Goal: Transaction & Acquisition: Obtain resource

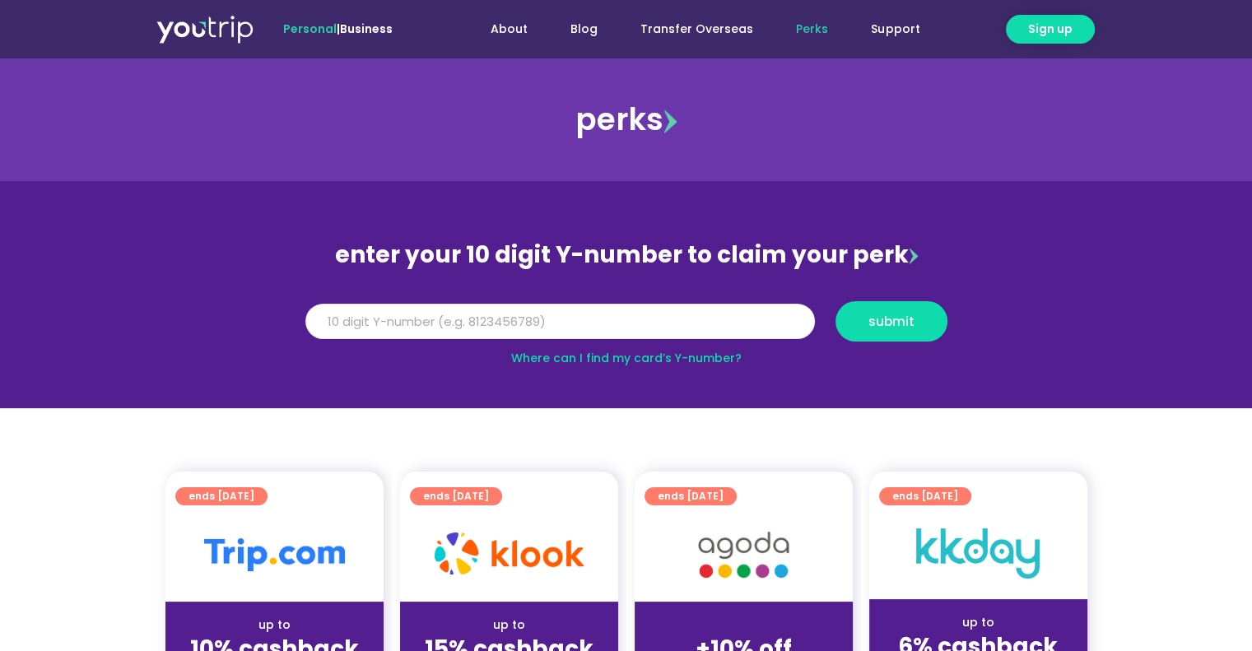
click at [395, 317] on input "Y Number" at bounding box center [559, 322] width 509 height 36
type input "8164486619"
click at [912, 318] on span "submit" at bounding box center [891, 321] width 46 height 12
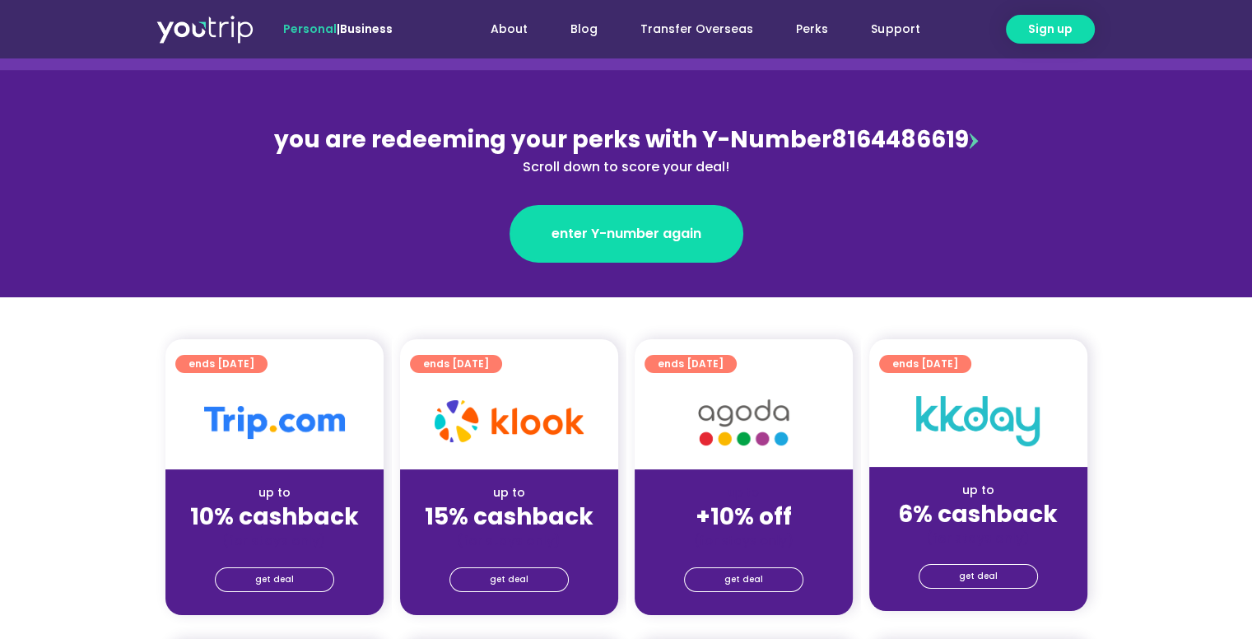
scroll to position [165, 0]
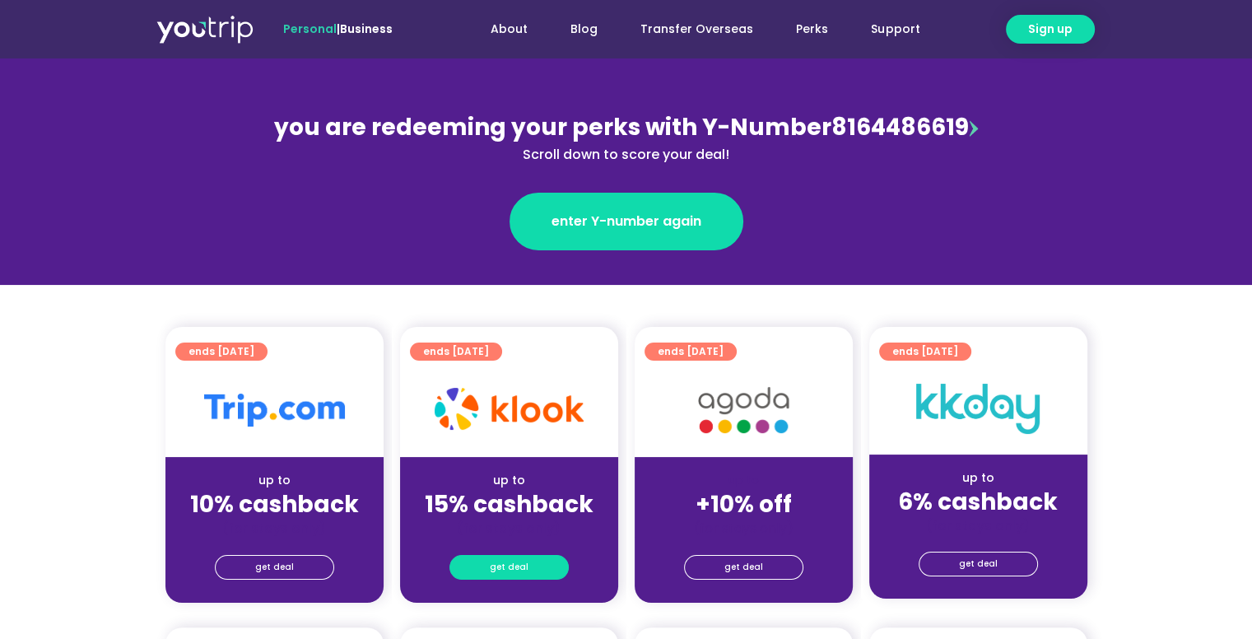
click at [491, 575] on span "get deal" at bounding box center [509, 566] width 39 height 23
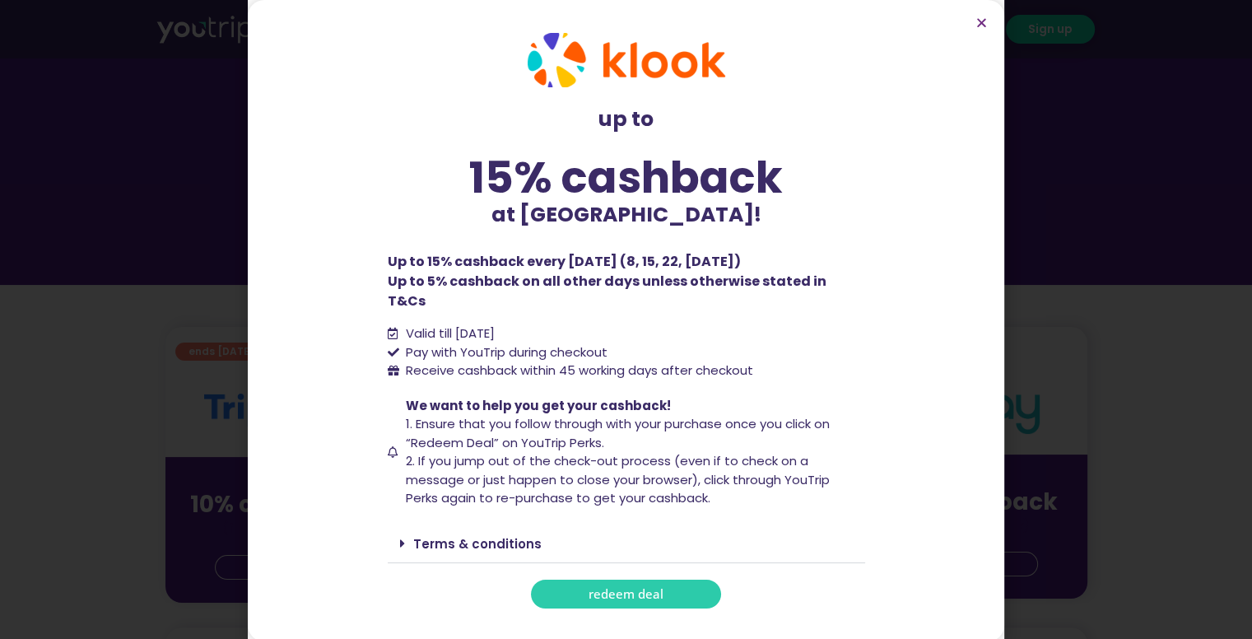
click at [612, 588] on span "redeem deal" at bounding box center [625, 594] width 75 height 12
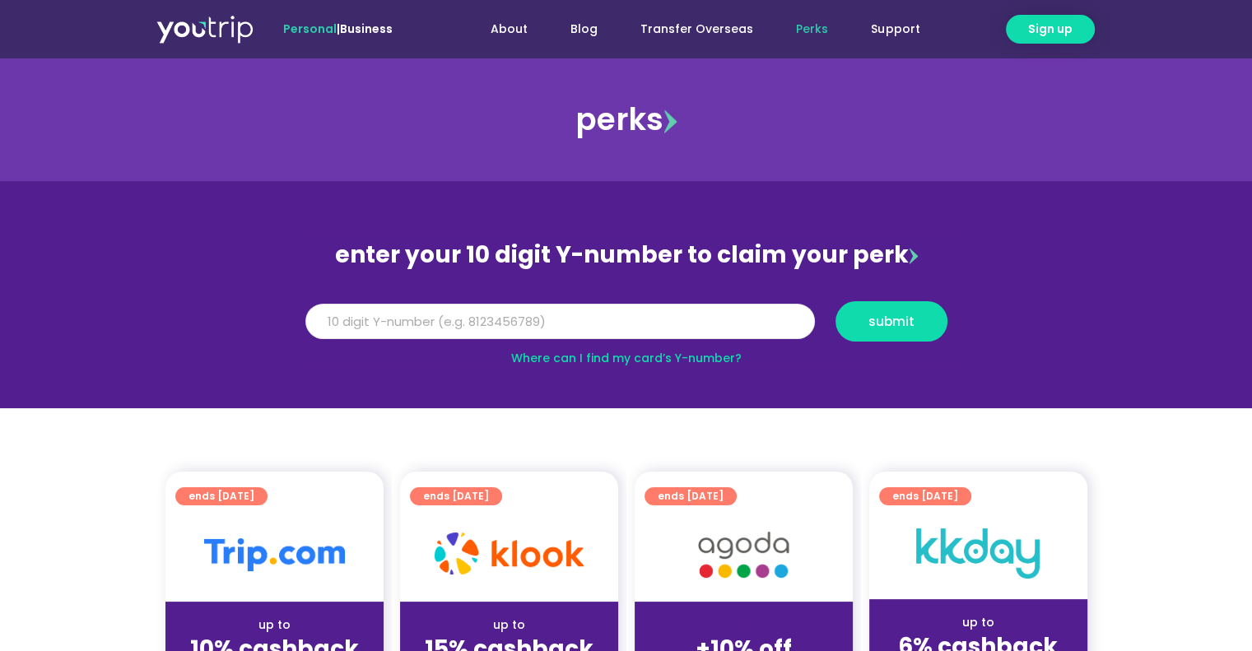
click at [517, 313] on input "Y Number" at bounding box center [559, 322] width 509 height 36
type input "8164486619"
click at [905, 321] on span "submit" at bounding box center [891, 321] width 46 height 12
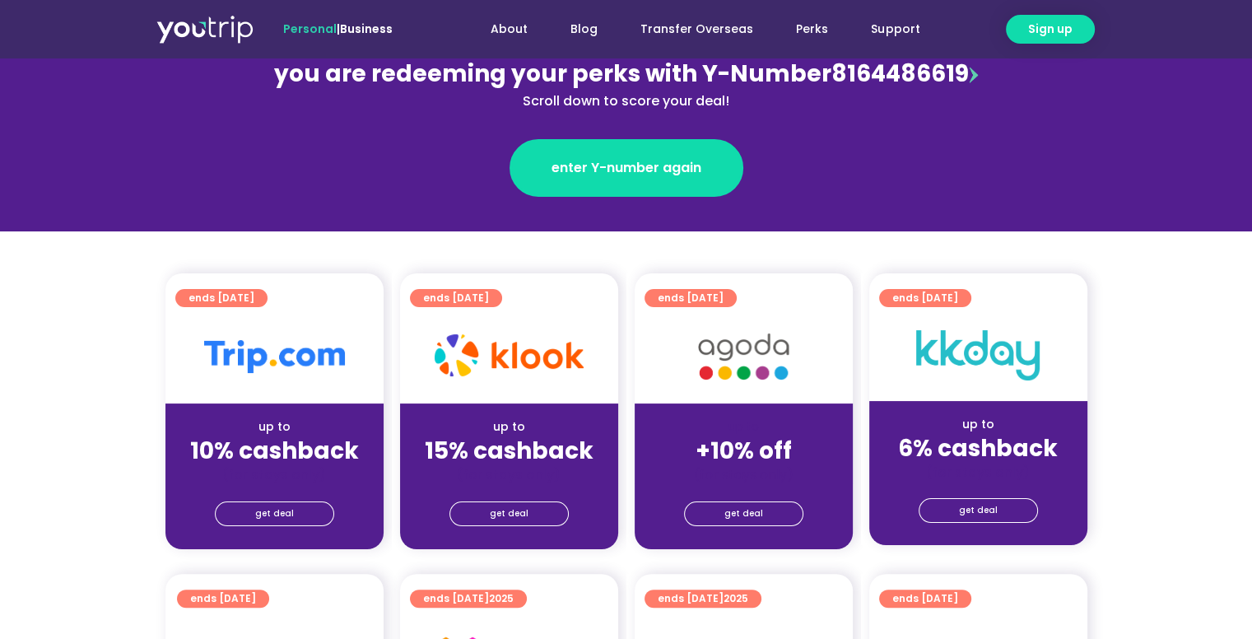
scroll to position [247, 0]
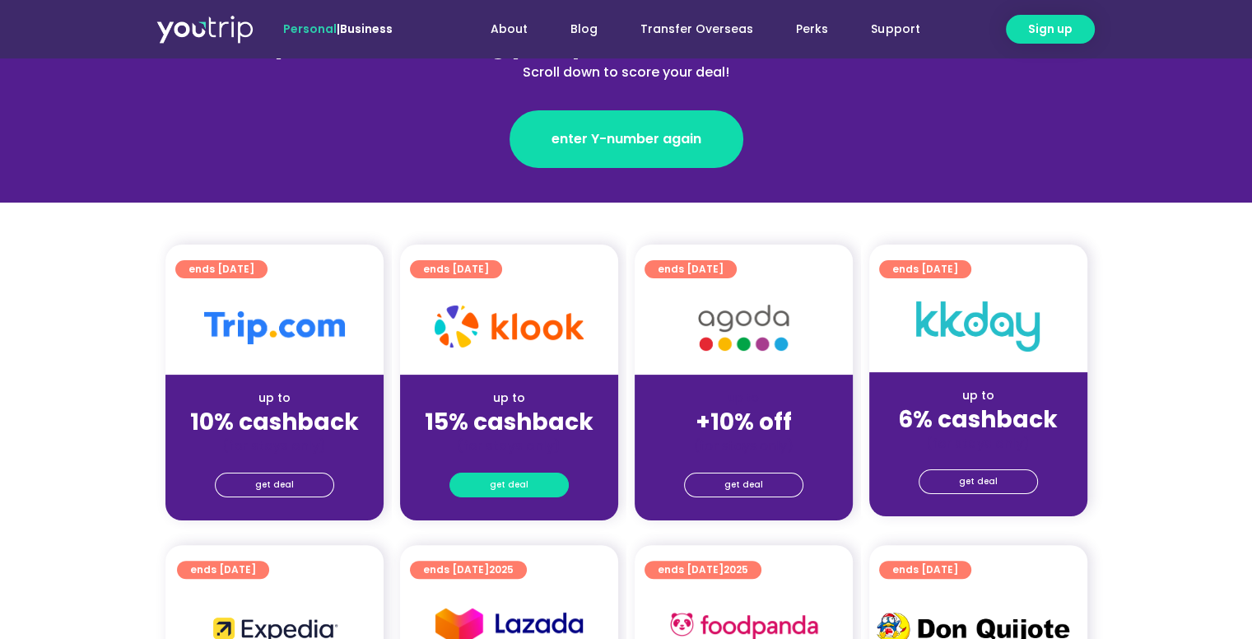
click at [521, 475] on span "get deal" at bounding box center [509, 484] width 39 height 23
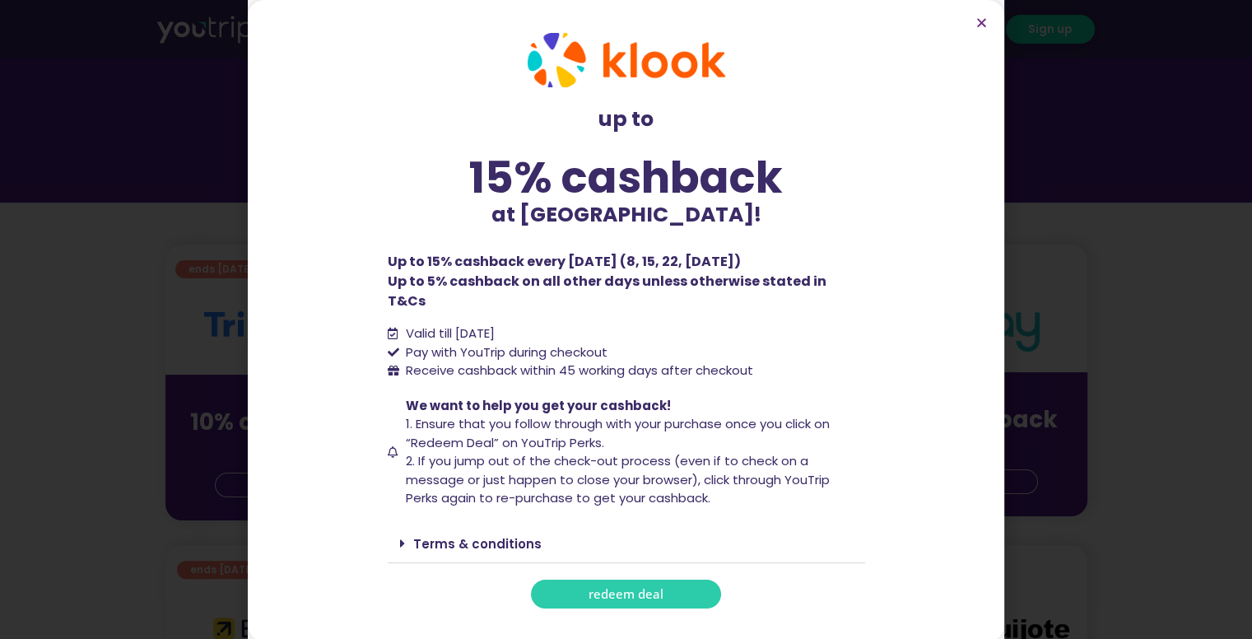
click at [621, 588] on span "redeem deal" at bounding box center [625, 594] width 75 height 12
